Goal: Task Accomplishment & Management: Manage account settings

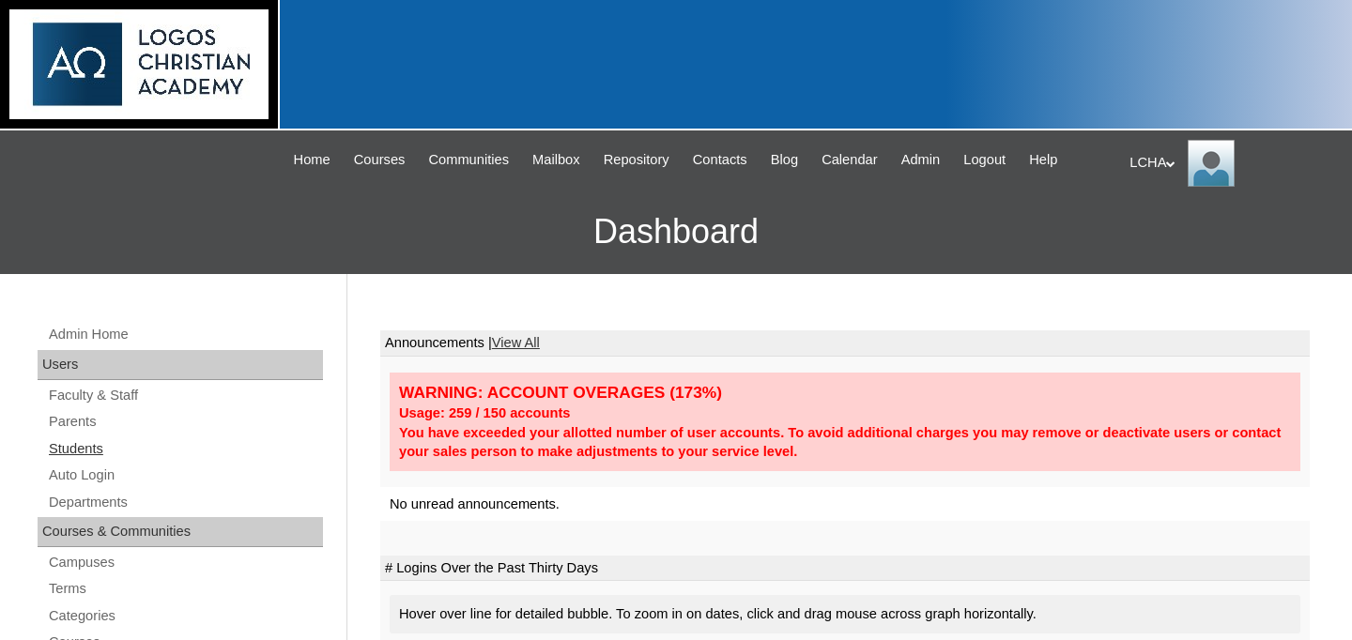
click at [101, 451] on link "Students" at bounding box center [185, 449] width 276 height 23
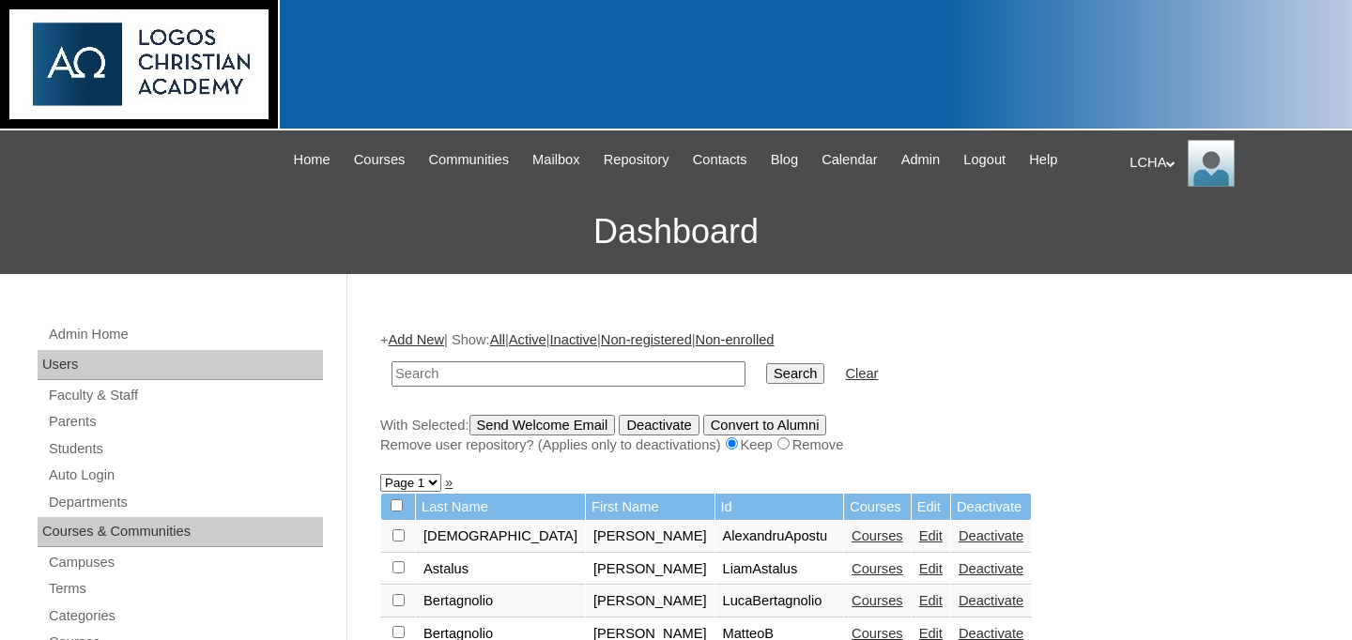
click at [430, 369] on input "text" at bounding box center [569, 373] width 354 height 25
type input "eva"
click at [766, 363] on input "Search" at bounding box center [795, 373] width 58 height 21
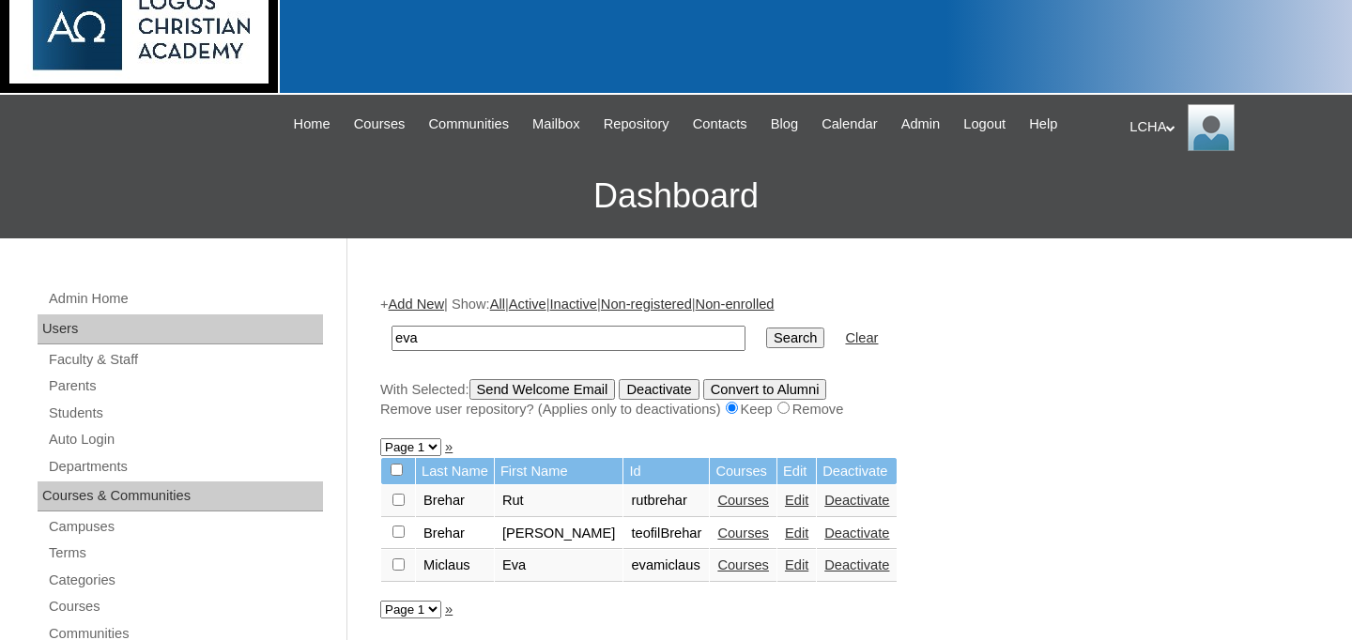
scroll to position [44, 0]
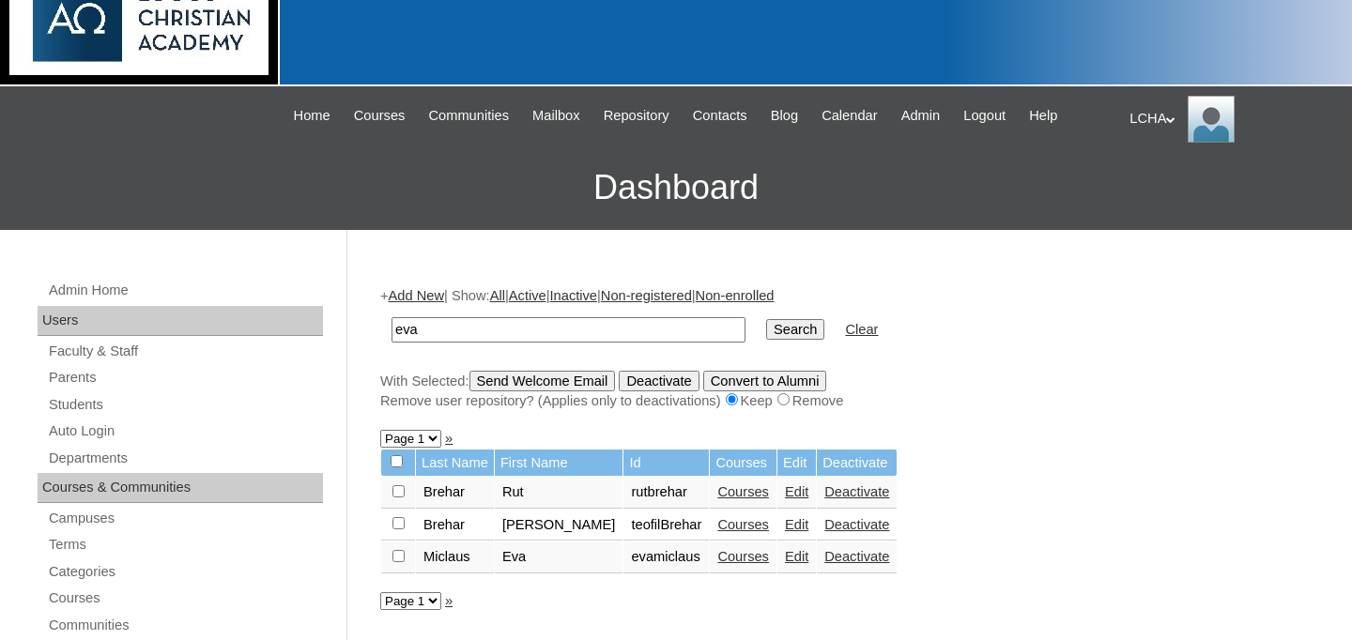
click at [730, 559] on link "Courses" at bounding box center [743, 556] width 52 height 15
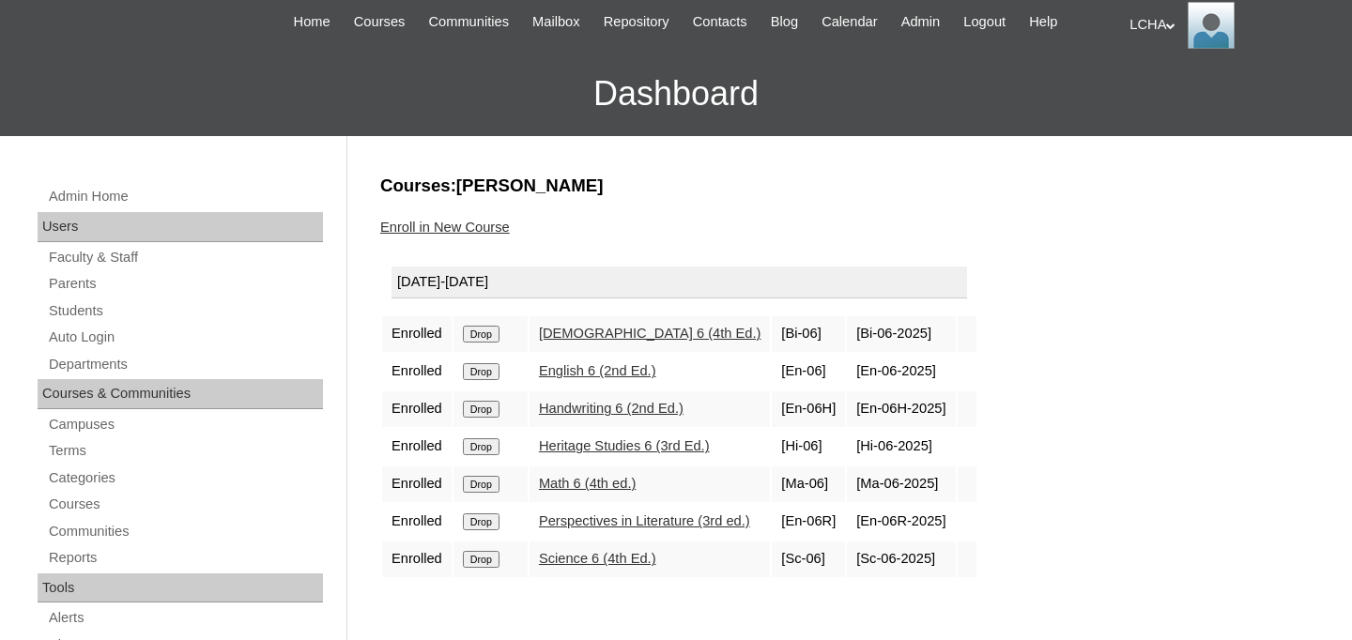
scroll to position [163, 0]
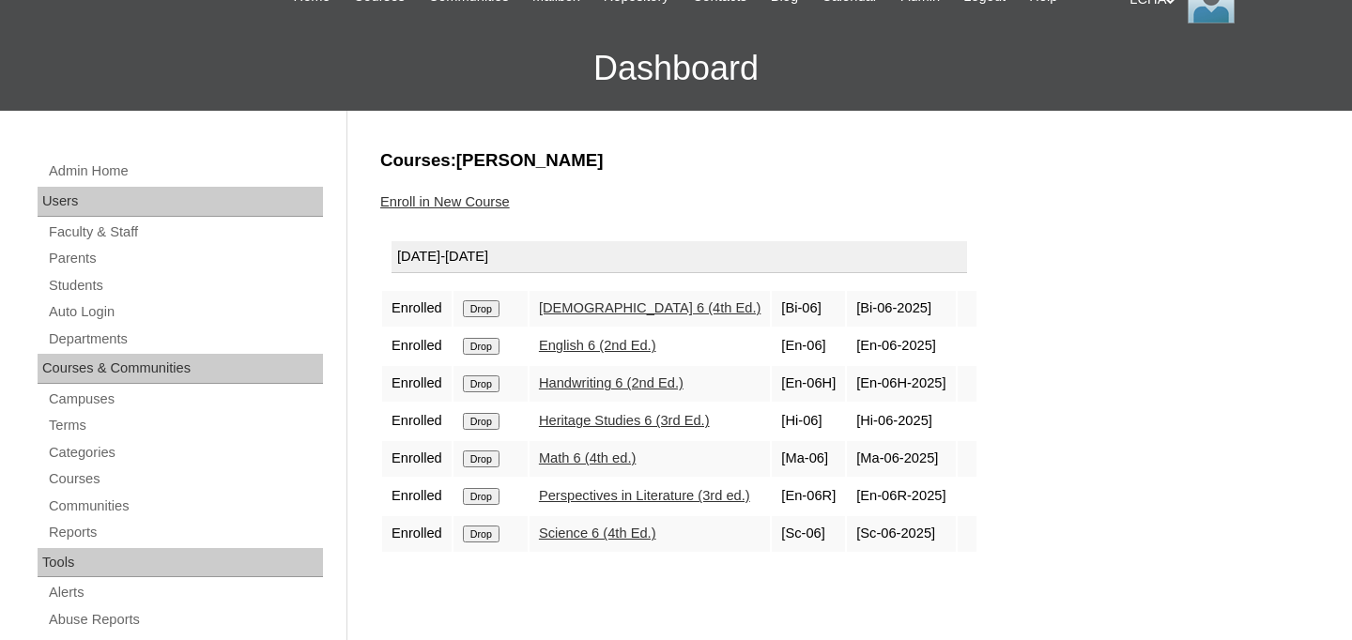
click at [429, 206] on link "Enroll in New Course" at bounding box center [445, 201] width 130 height 15
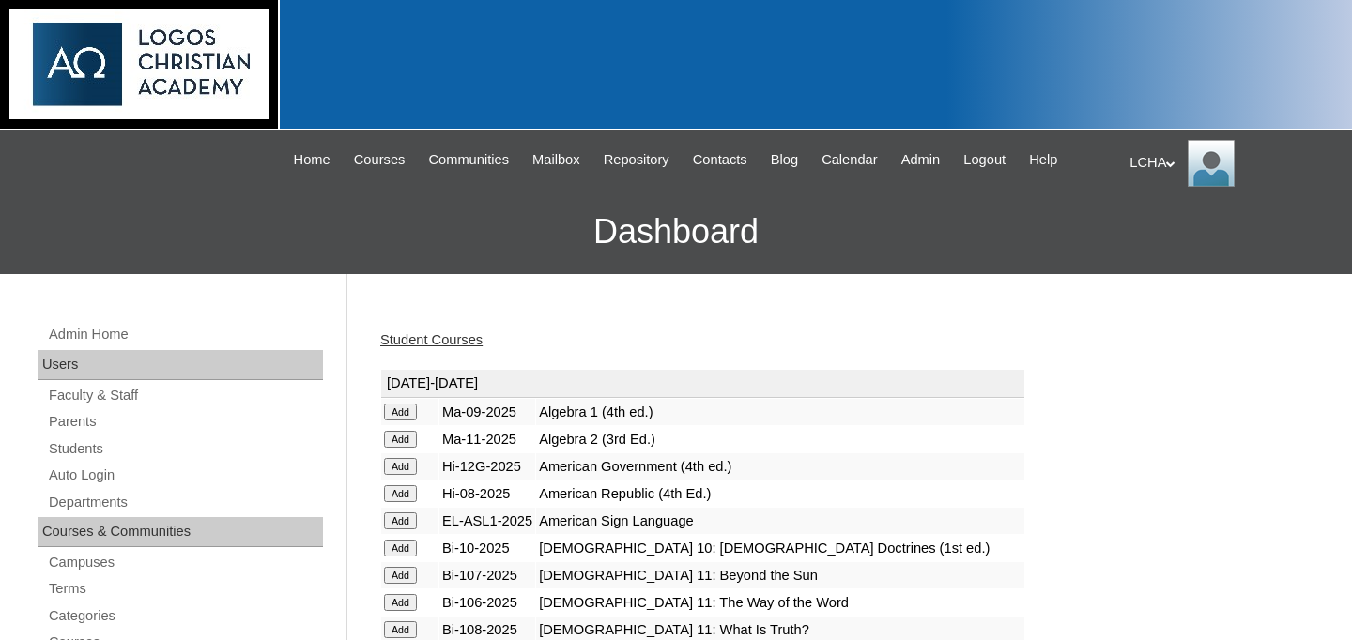
scroll to position [2434, 0]
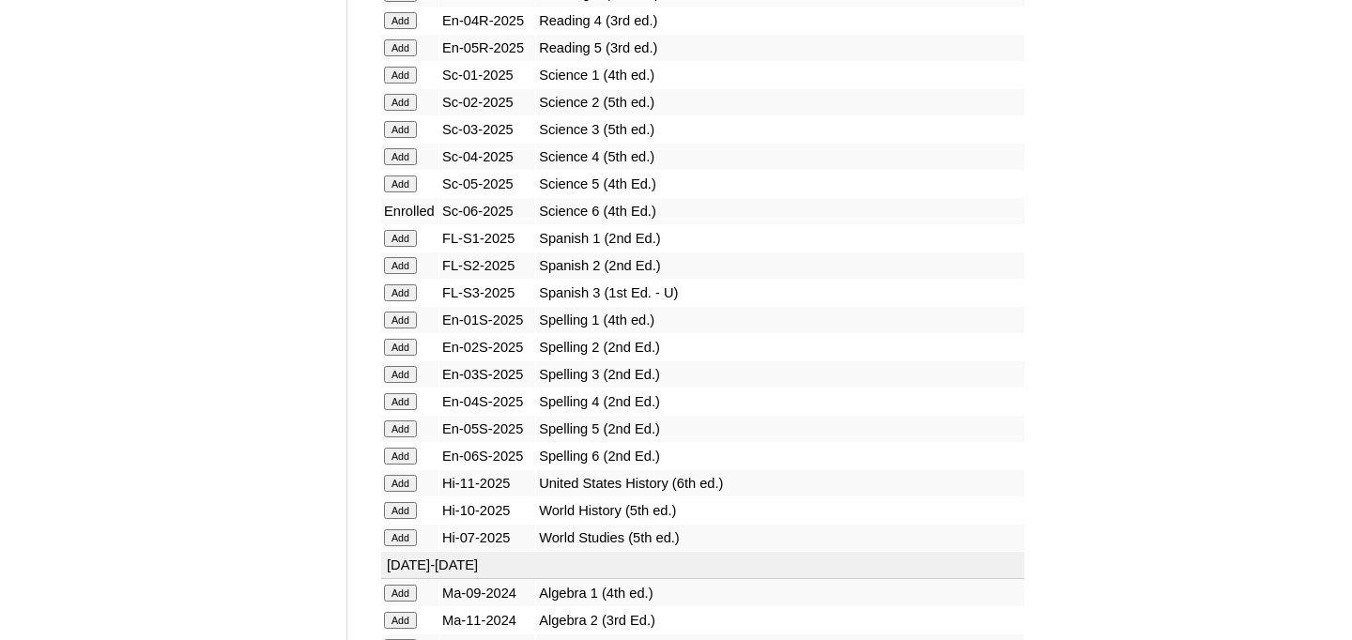
click at [401, 458] on input "Add" at bounding box center [400, 456] width 33 height 17
